Goal: Transaction & Acquisition: Subscribe to service/newsletter

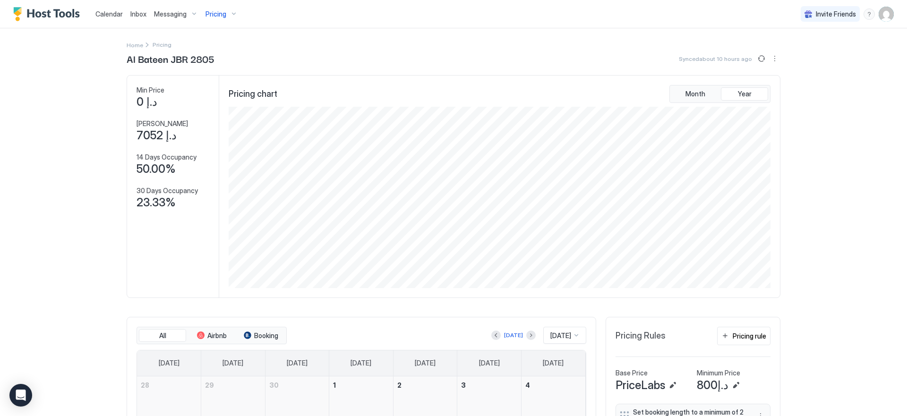
click at [220, 12] on span "Pricing" at bounding box center [215, 14] width 21 height 9
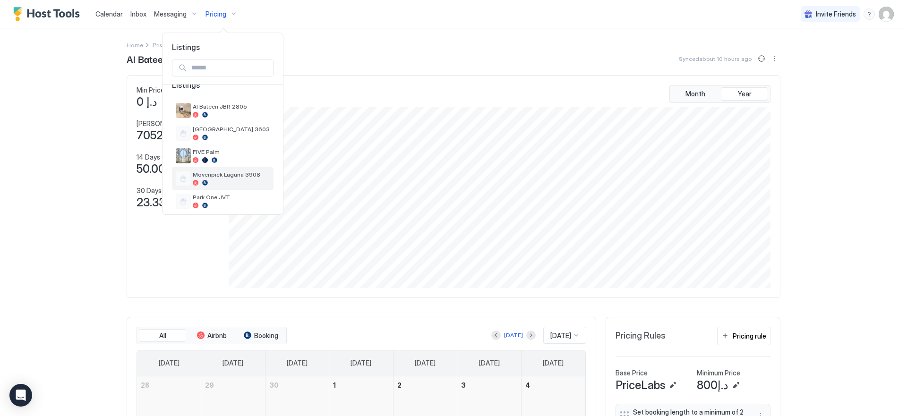
scroll to position [14, 0]
click at [219, 205] on div at bounding box center [231, 205] width 77 height 6
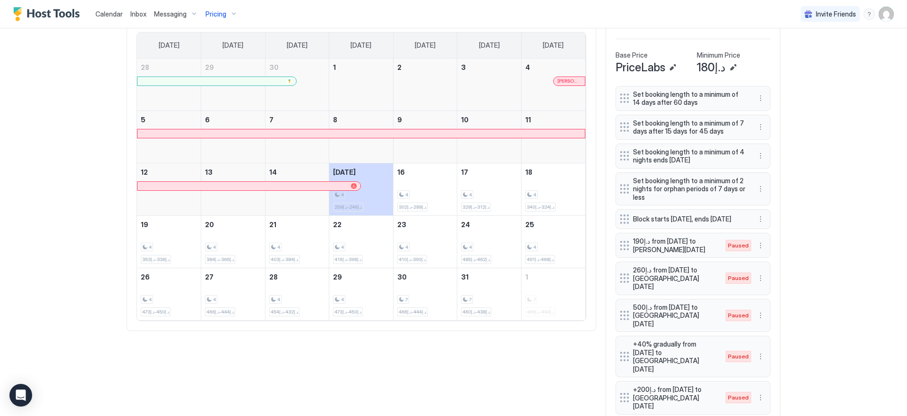
scroll to position [320, 0]
click at [286, 128] on div at bounding box center [360, 132] width 447 height 9
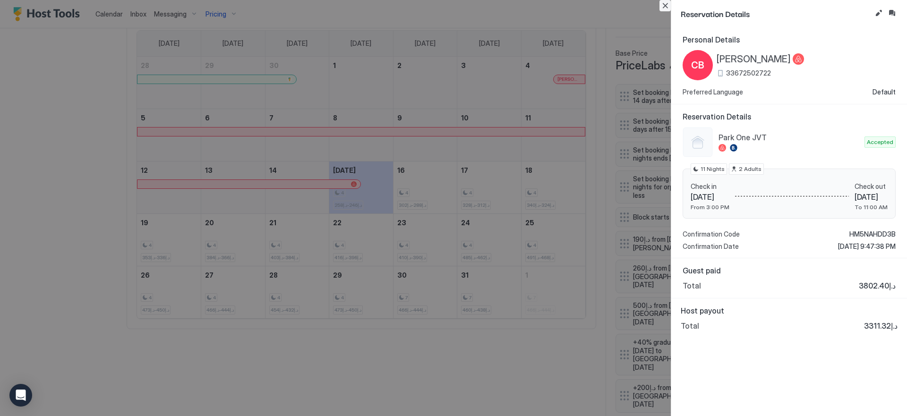
click at [665, 4] on button "Close" at bounding box center [664, 5] width 11 height 11
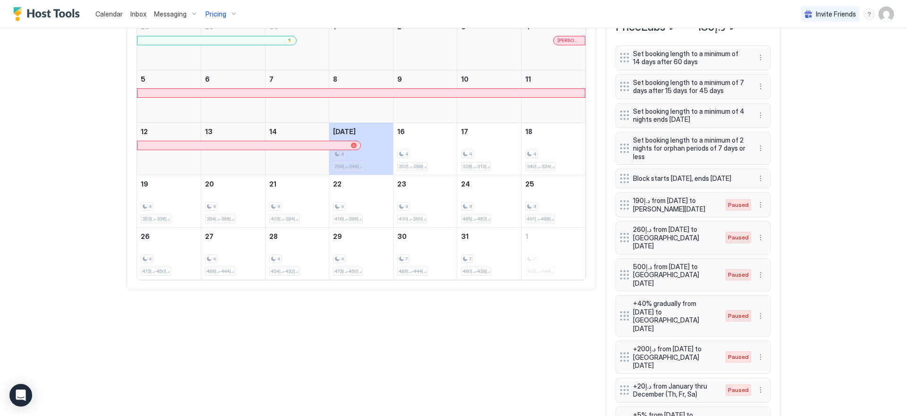
scroll to position [292, 0]
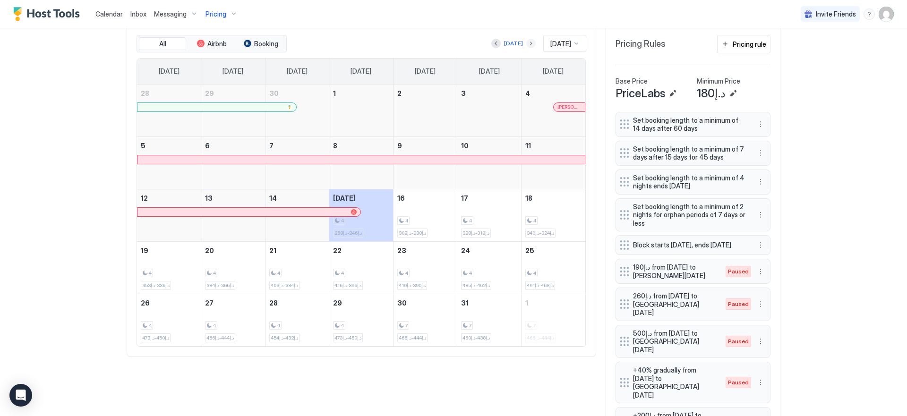
click at [526, 43] on button "Next month" at bounding box center [530, 43] width 9 height 9
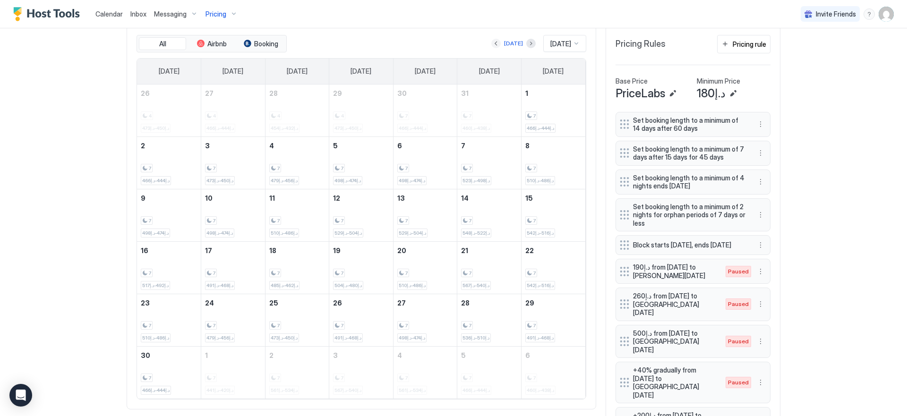
click at [491, 43] on button "Previous month" at bounding box center [495, 43] width 9 height 9
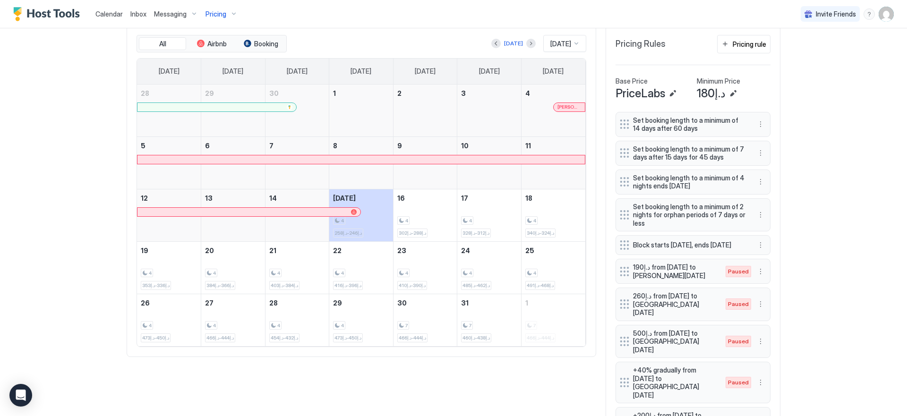
click at [25, 104] on div "Calendar Inbox Messaging Pricing Invite Friends EN Home Pricing Park One JVT Sy…" at bounding box center [453, 208] width 907 height 416
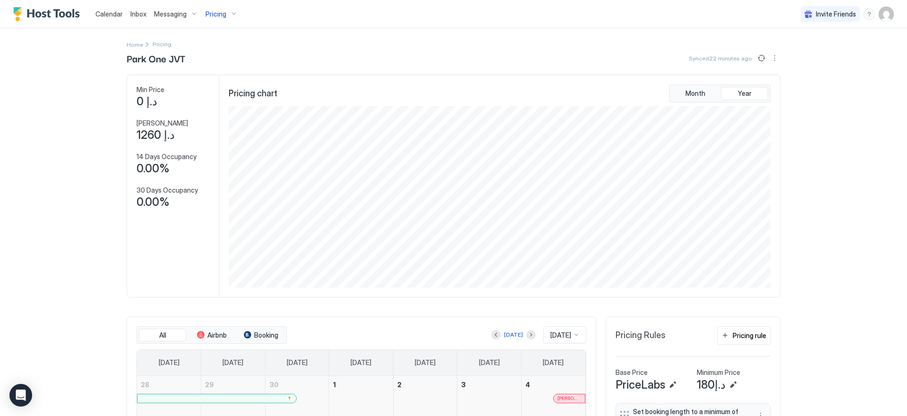
scroll to position [0, 0]
click at [759, 57] on button "Sync prices" at bounding box center [761, 58] width 11 height 11
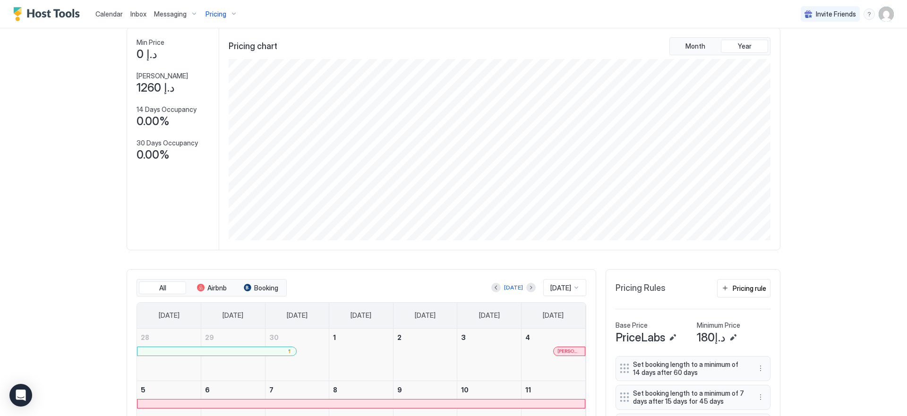
scroll to position [25, 0]
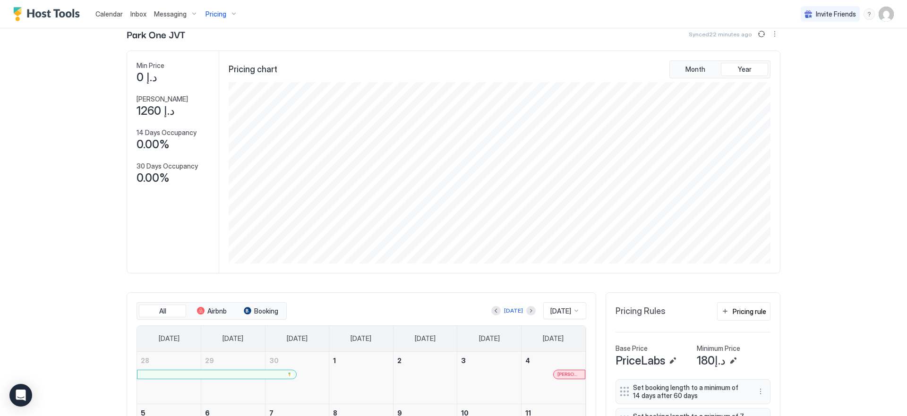
click at [221, 13] on span "Pricing" at bounding box center [215, 14] width 21 height 9
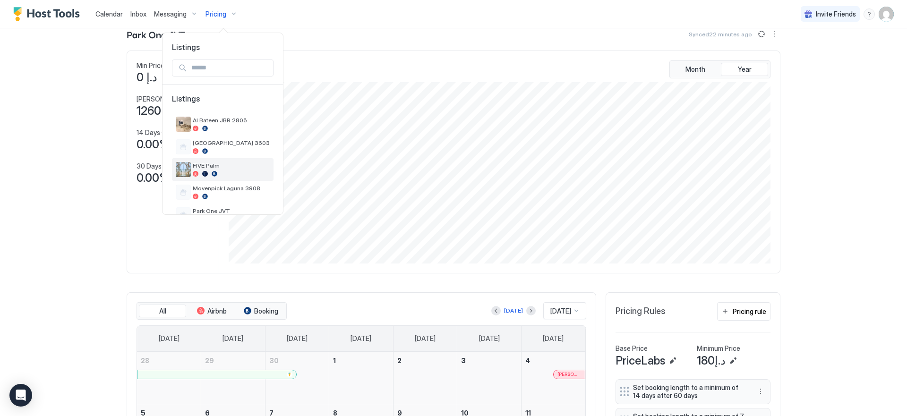
click at [219, 177] on div "FIVE Palm" at bounding box center [223, 169] width 94 height 15
